Goal: Information Seeking & Learning: Learn about a topic

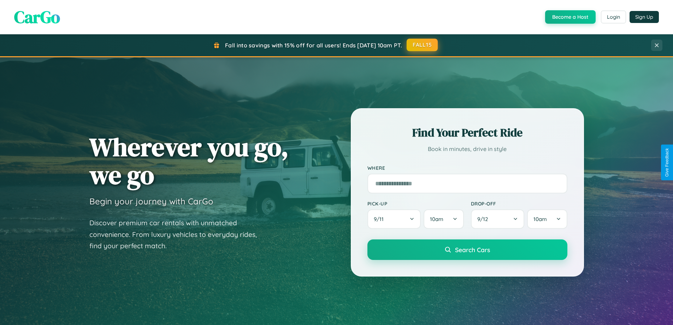
click at [423, 45] on button "FALL15" at bounding box center [422, 45] width 31 height 13
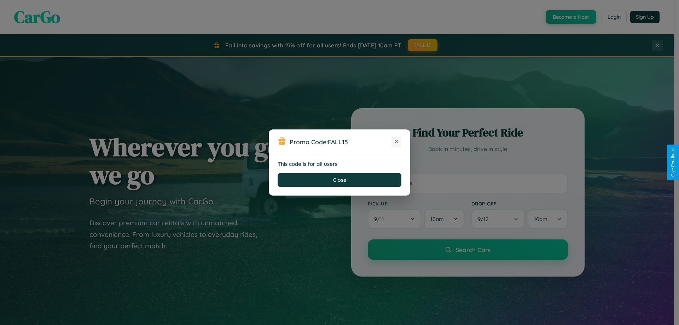
click at [396, 142] on icon at bounding box center [396, 141] width 7 height 7
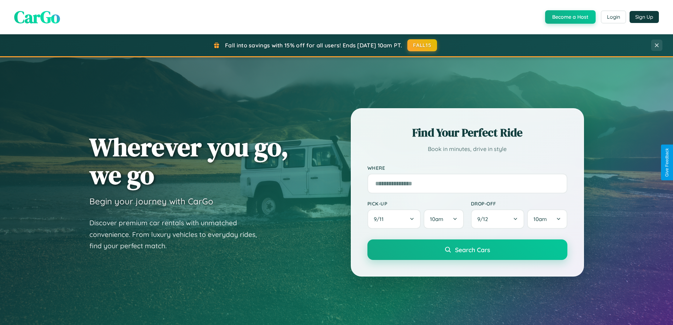
scroll to position [1360, 0]
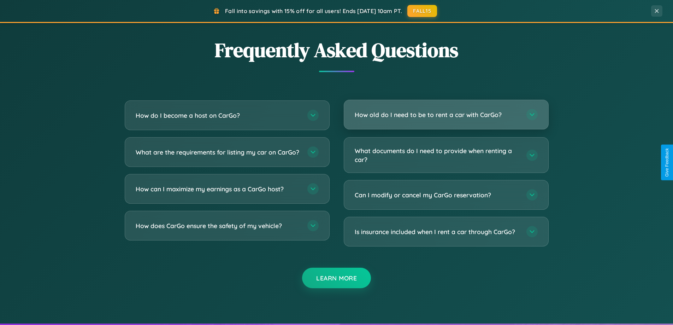
click at [446, 115] on h3 "How old do I need to be to rent a car with CarGo?" at bounding box center [437, 114] width 165 height 9
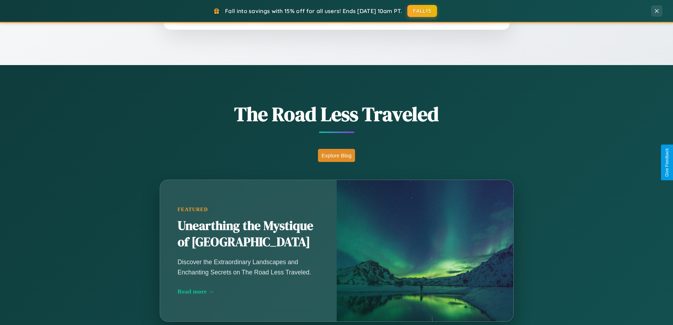
scroll to position [486, 0]
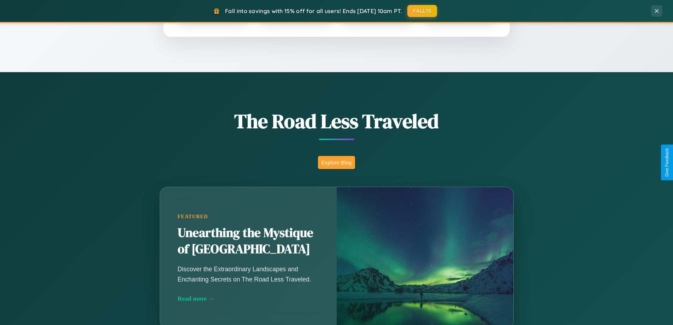
click at [336, 162] on button "Explore Blog" at bounding box center [336, 162] width 37 height 13
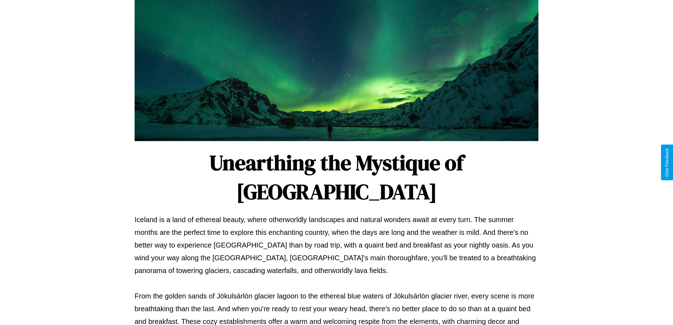
scroll to position [229, 0]
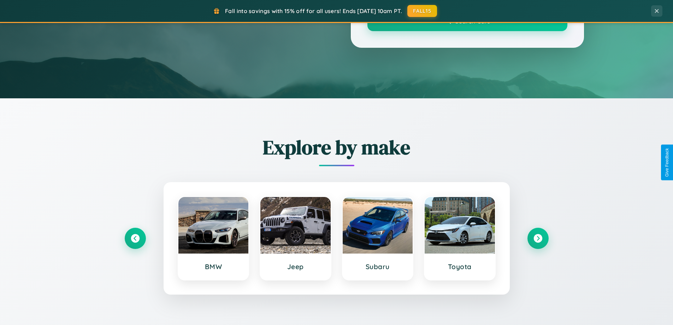
scroll to position [486, 0]
